Goal: Task Accomplishment & Management: Use online tool/utility

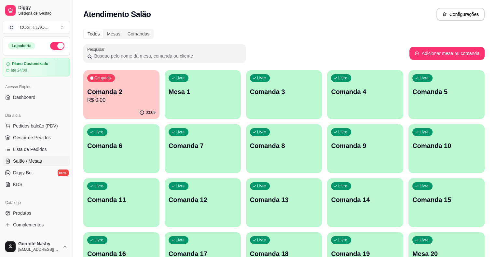
click at [339, 22] on div "Atendimento Salão Configurações" at bounding box center [284, 12] width 422 height 25
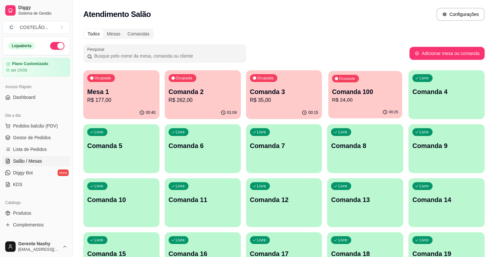
click at [332, 99] on p "R$ 24,00" at bounding box center [365, 99] width 66 height 7
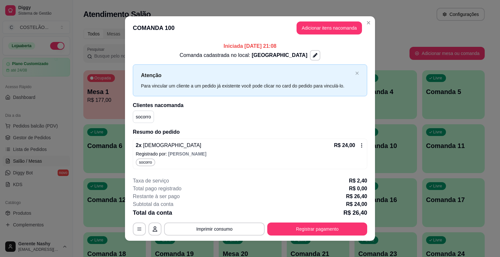
click at [365, 24] on div "Atendimento Salão Configurações" at bounding box center [284, 12] width 422 height 25
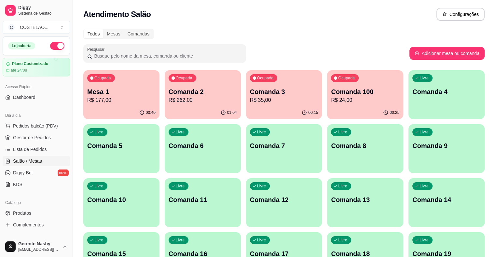
click at [253, 102] on p "R$ 35,00" at bounding box center [284, 100] width 68 height 8
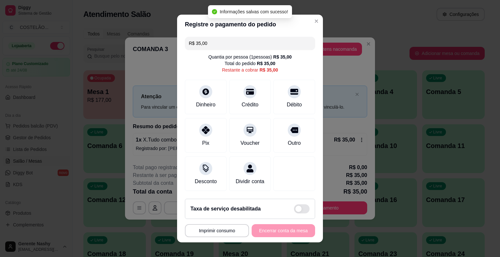
click at [298, 211] on span at bounding box center [302, 208] width 16 height 9
click at [298, 211] on input "checkbox" at bounding box center [296, 212] width 4 height 4
checkbox input "false"
type input "R$ 38,50"
checkbox input "true"
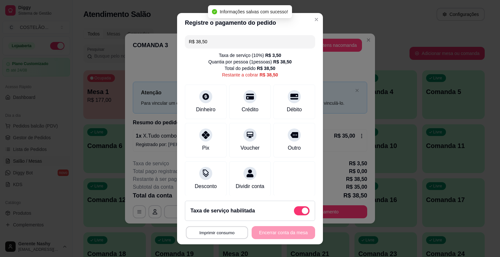
click at [225, 235] on button "Imprimir consumo" at bounding box center [217, 232] width 62 height 13
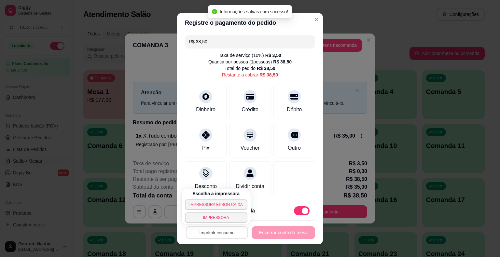
click at [217, 204] on button "IMPRESSORA EPSON CAIXA" at bounding box center [216, 205] width 63 height 10
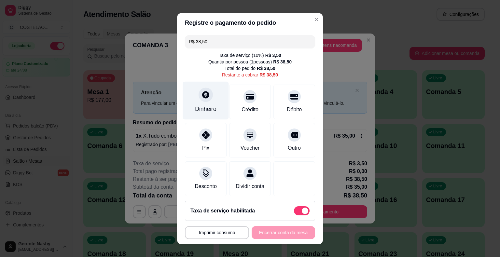
click at [204, 100] on div at bounding box center [206, 95] width 14 height 14
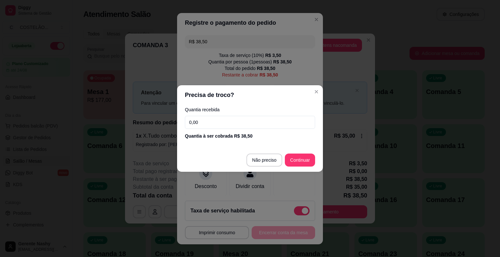
click at [208, 123] on input "0,00" at bounding box center [250, 122] width 130 height 13
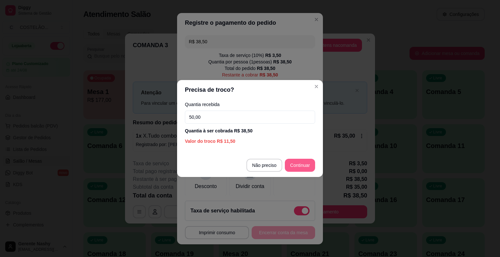
type input "50,00"
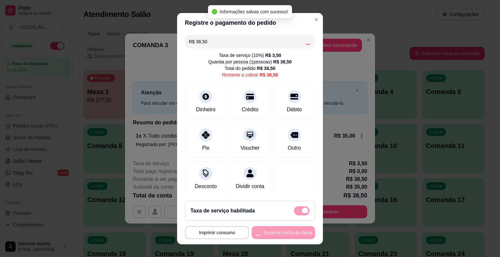
type input "R$ 0,00"
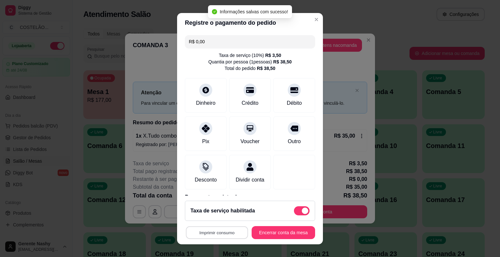
click at [218, 233] on button "Imprimir consumo" at bounding box center [217, 232] width 62 height 13
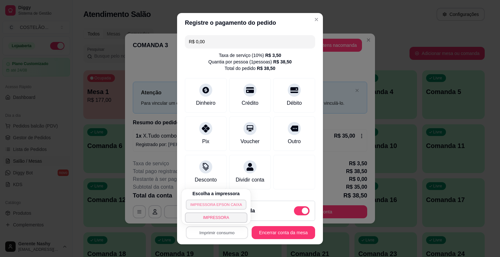
click at [215, 205] on button "IMPRESSORA EPSON CAIXA" at bounding box center [216, 205] width 61 height 10
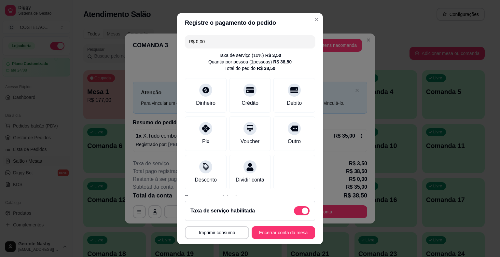
click at [270, 243] on footer "**********" at bounding box center [250, 220] width 146 height 49
click at [262, 238] on button "Encerrar conta da mesa" at bounding box center [283, 232] width 63 height 13
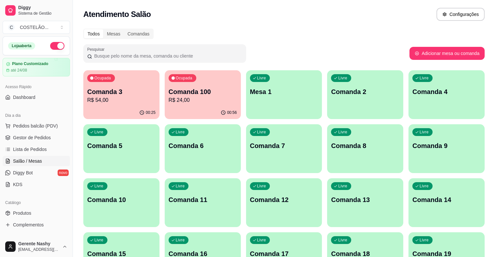
click at [118, 89] on p "Comanda 3" at bounding box center [121, 91] width 68 height 9
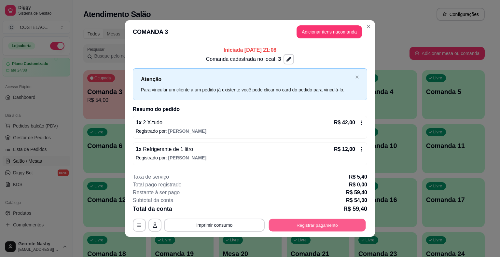
click at [285, 222] on button "Registrar pagamento" at bounding box center [317, 225] width 97 height 13
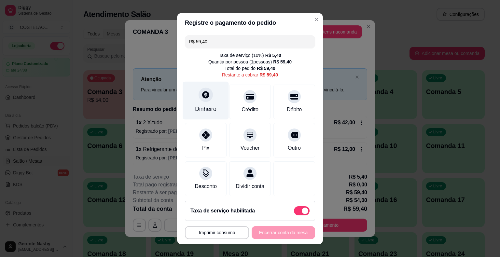
click at [207, 107] on div "Dinheiro" at bounding box center [205, 109] width 21 height 8
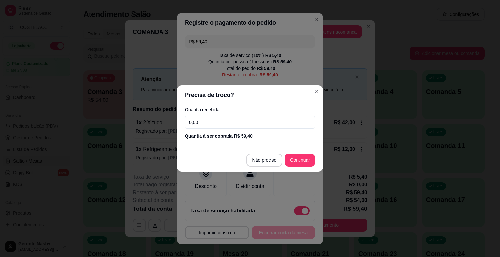
click at [207, 123] on input "0,00" at bounding box center [250, 122] width 130 height 13
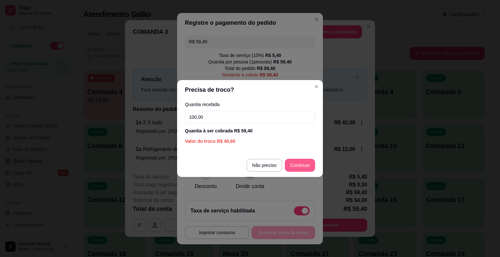
type input "100,00"
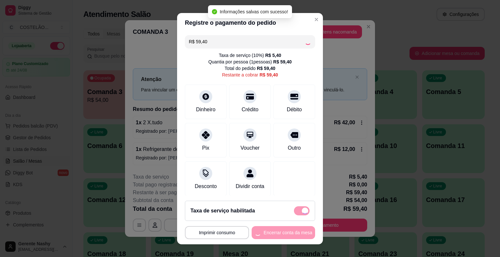
type input "R$ 0,00"
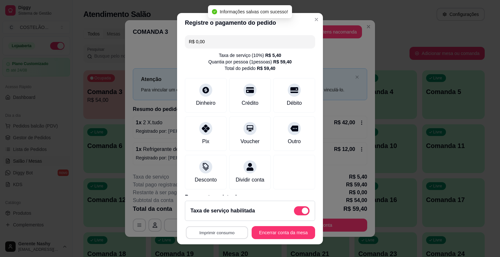
click at [216, 232] on button "Imprimir consumo" at bounding box center [217, 232] width 62 height 13
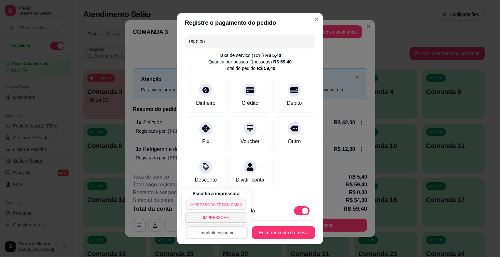
click at [197, 203] on button "IMPRESSORA EPSON CAIXA" at bounding box center [216, 205] width 61 height 10
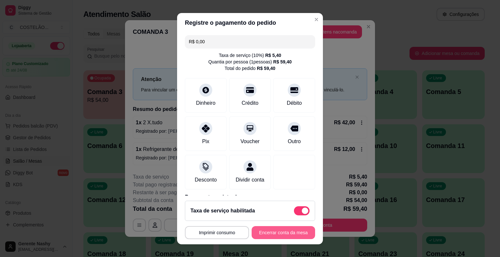
click at [279, 232] on button "Encerrar conta da mesa" at bounding box center [283, 232] width 63 height 13
